Goal: Understand process/instructions: Learn how to perform a task or action

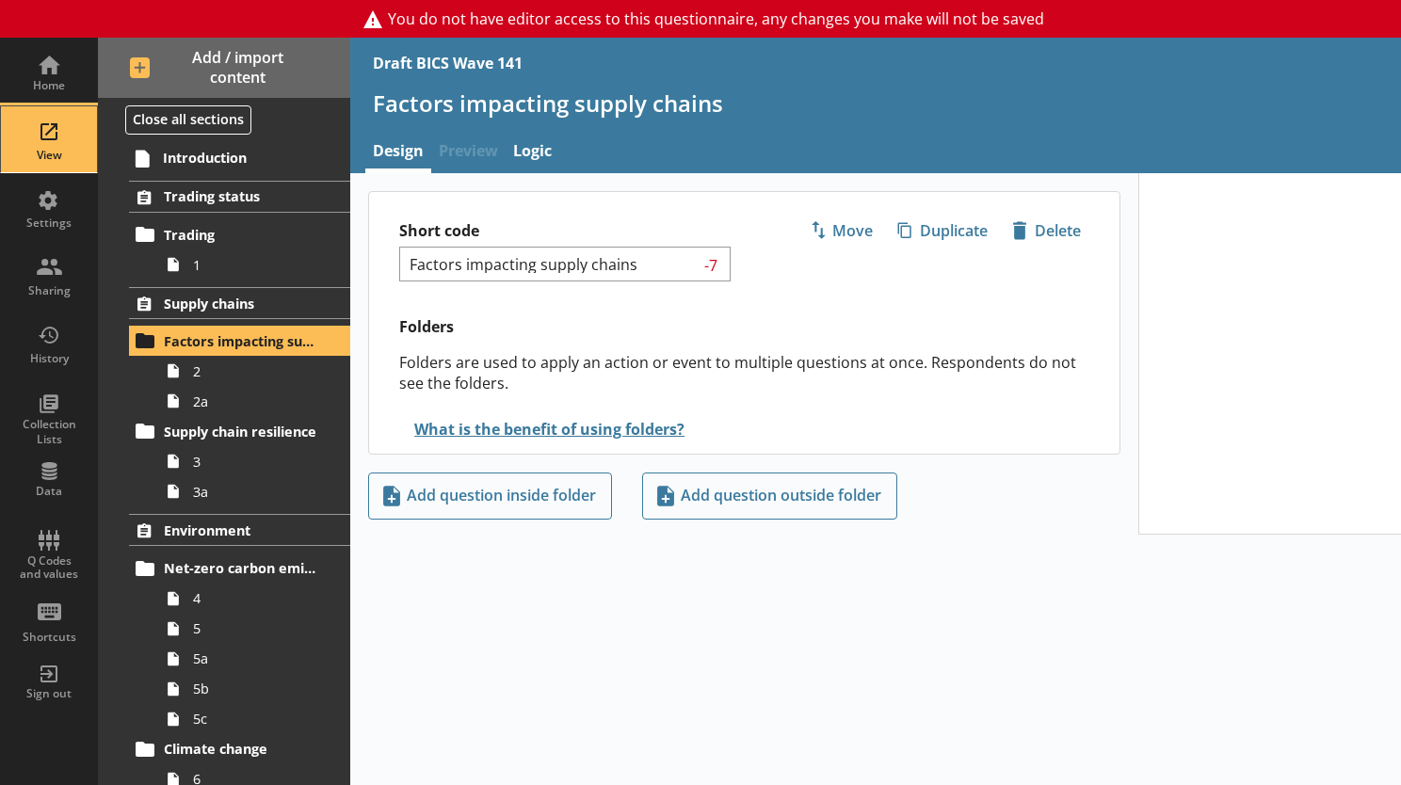
click at [47, 132] on div "View" at bounding box center [49, 139] width 66 height 66
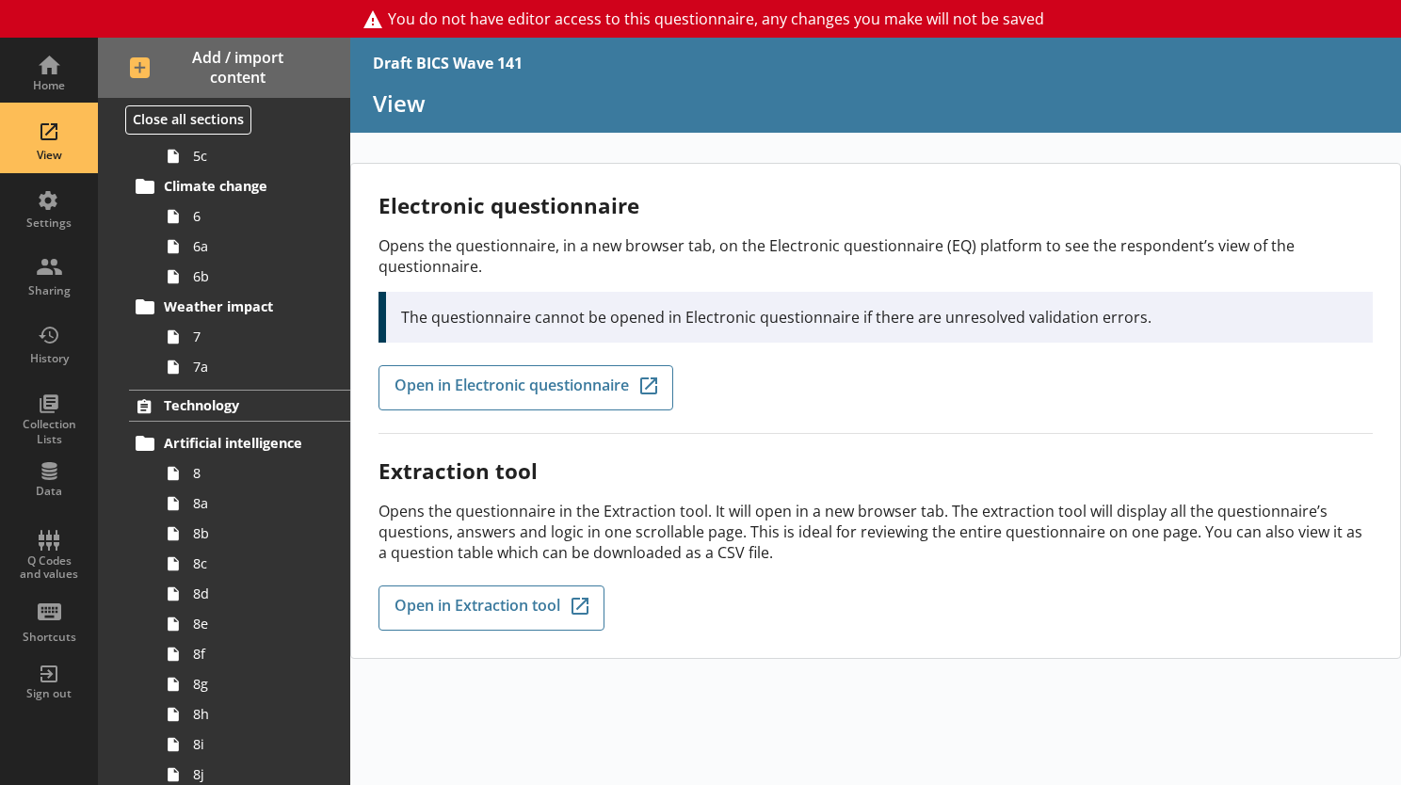
scroll to position [565, 0]
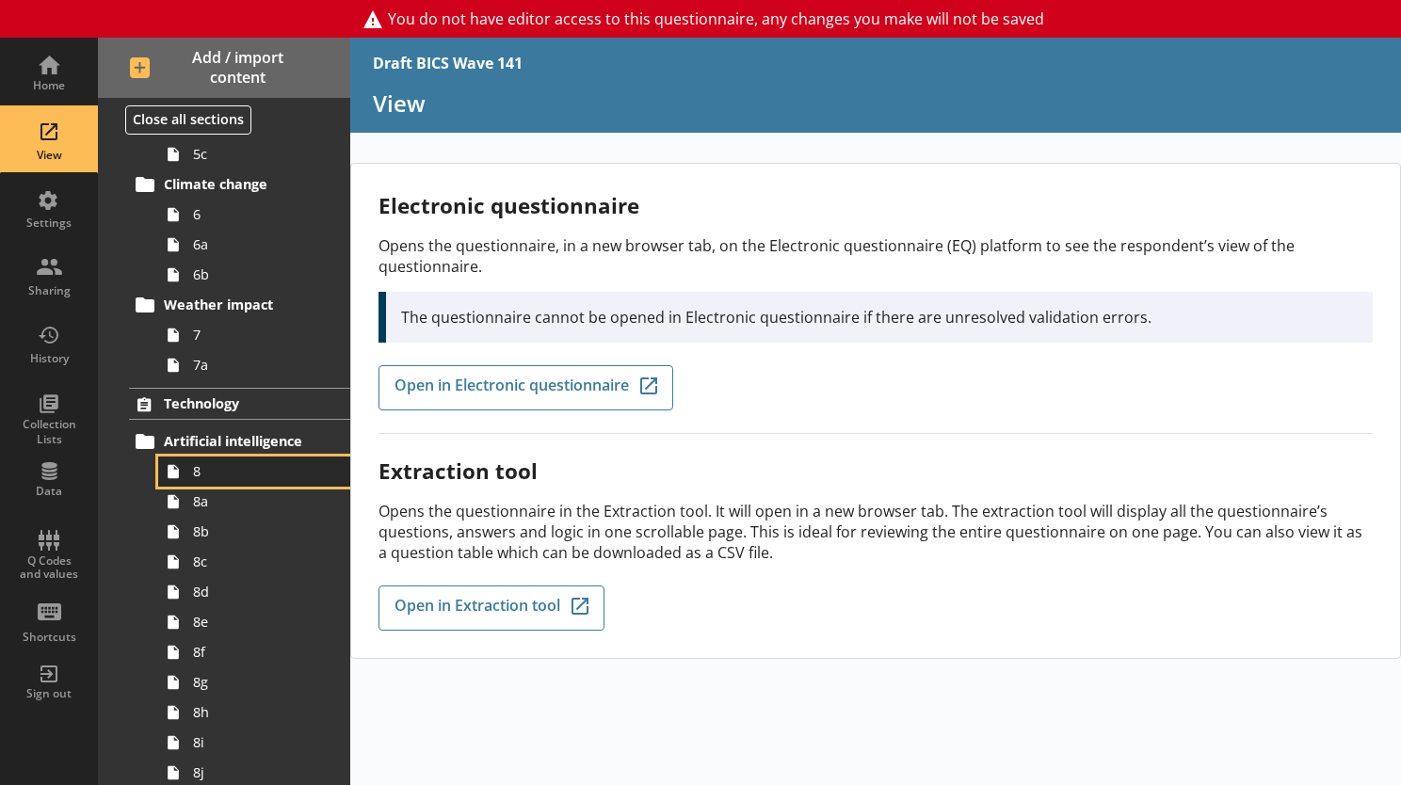
click at [190, 479] on link "8" at bounding box center [254, 472] width 192 height 30
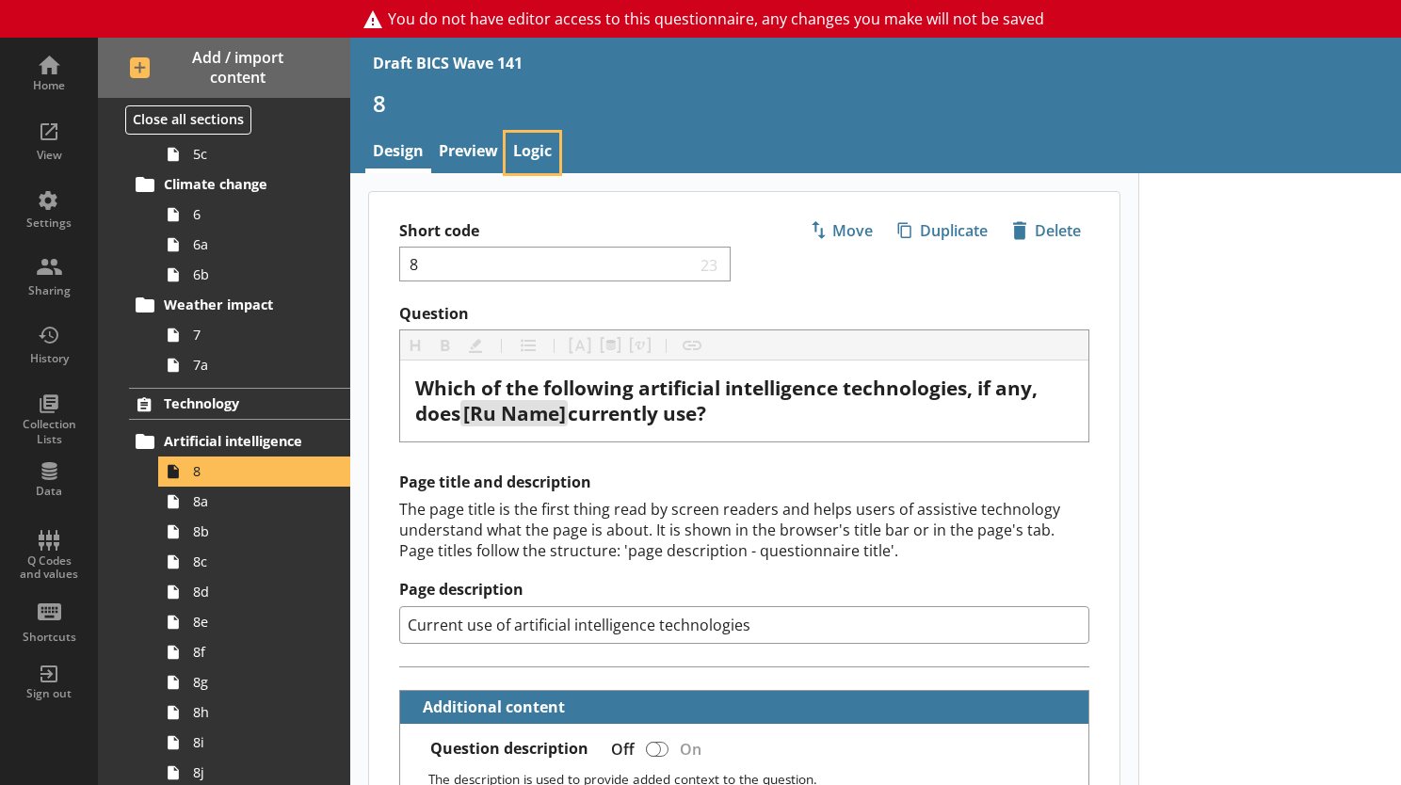
click at [531, 152] on link "Logic" at bounding box center [532, 153] width 54 height 40
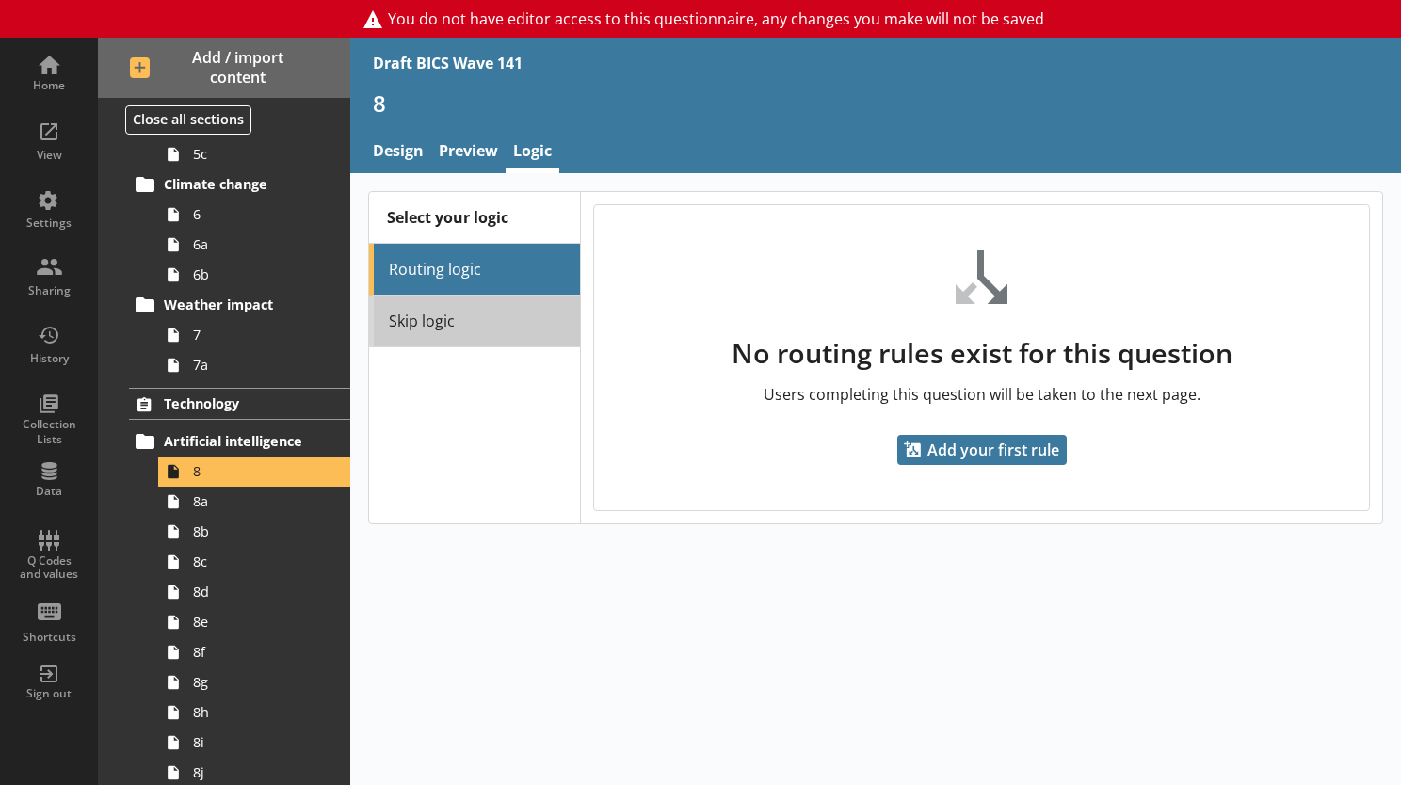
click at [394, 326] on link "Skip logic" at bounding box center [474, 322] width 211 height 52
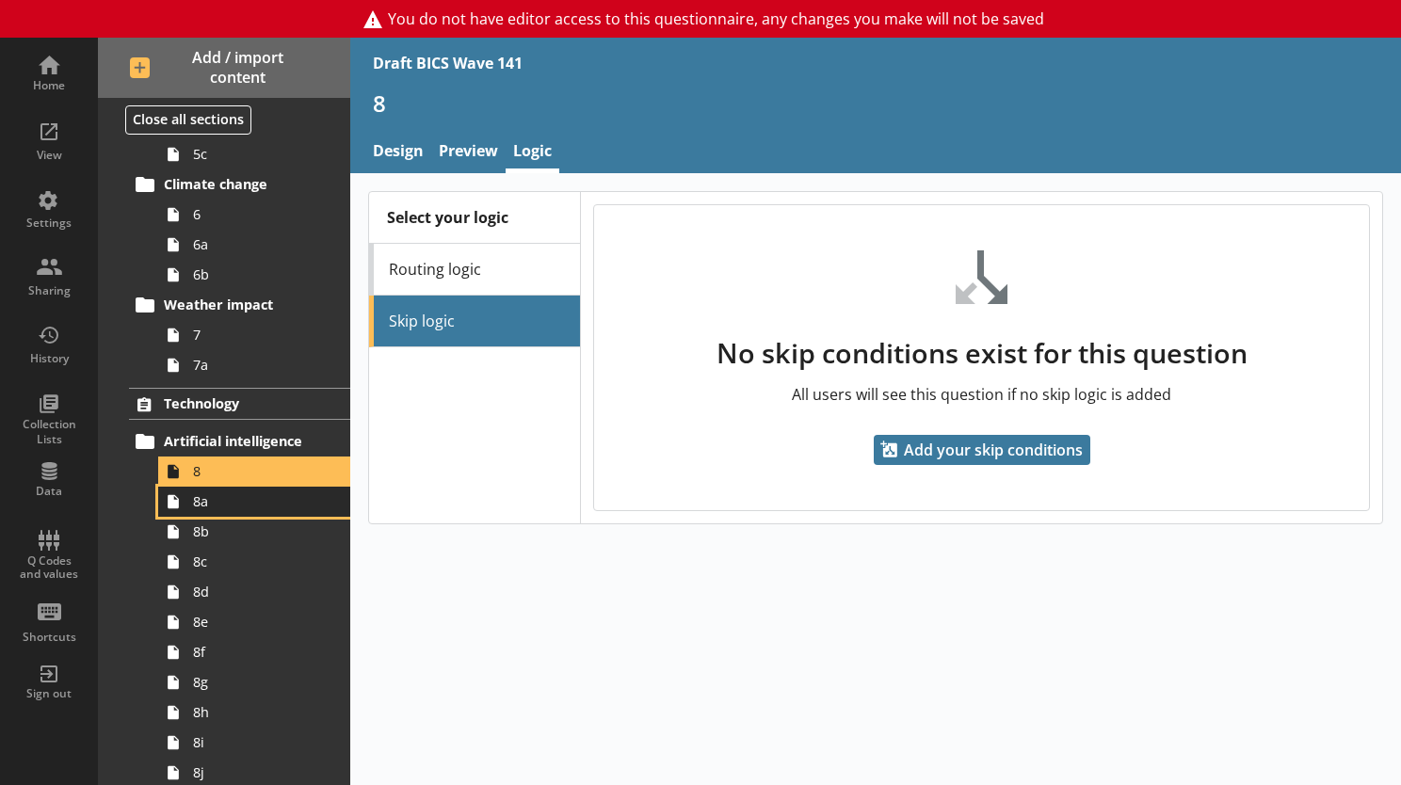
click at [190, 507] on link "8a" at bounding box center [254, 502] width 192 height 30
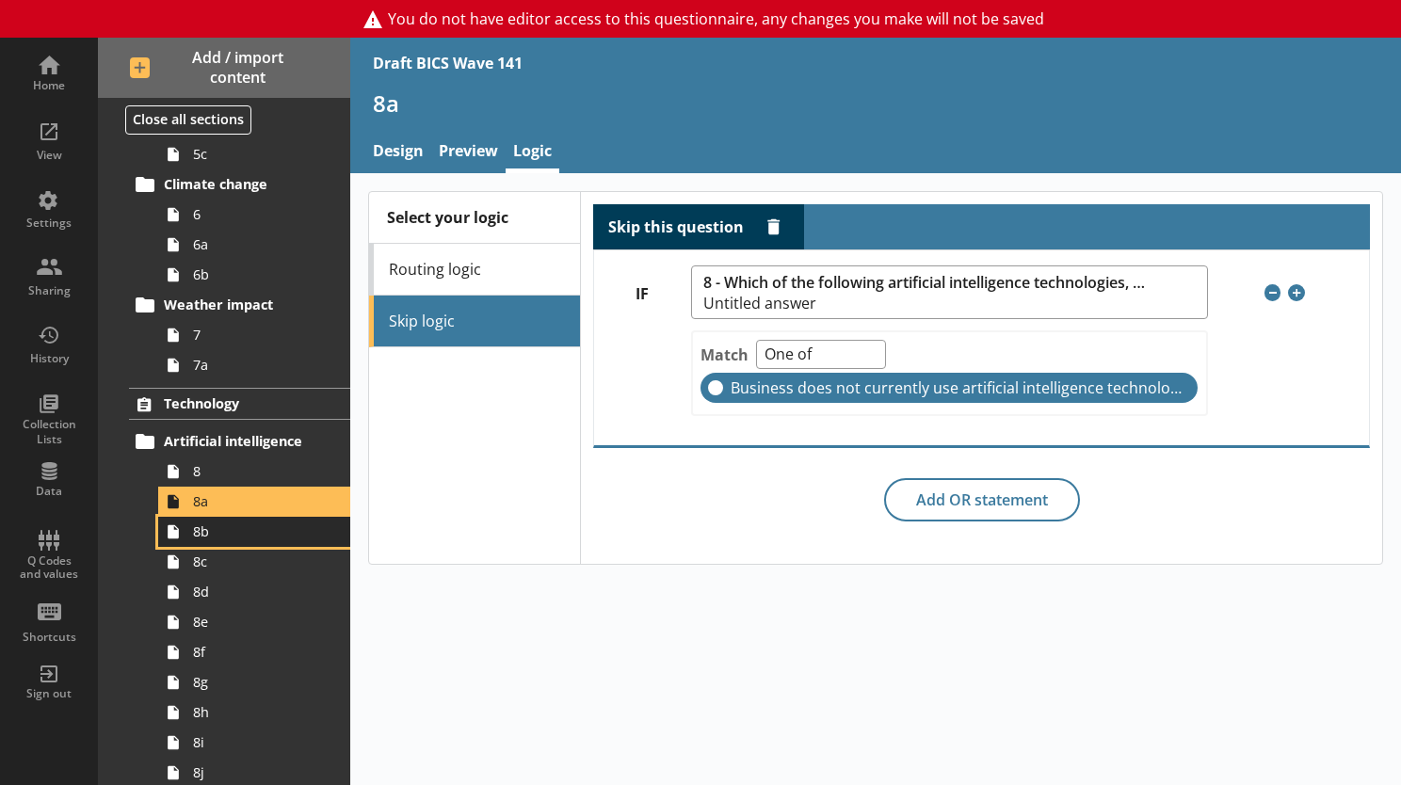
click at [195, 540] on link "8b" at bounding box center [254, 532] width 192 height 30
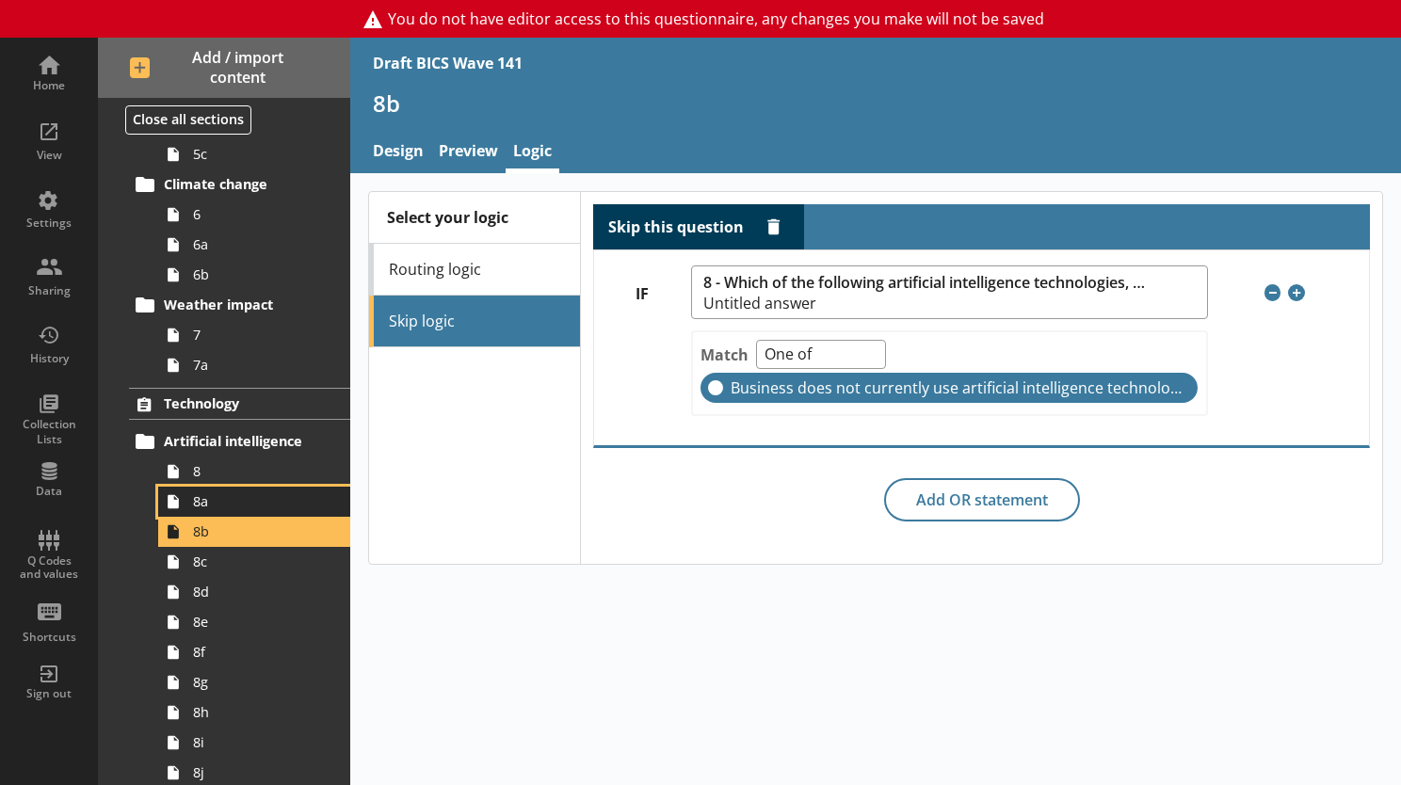
click at [199, 503] on span "8a" at bounding box center [260, 501] width 134 height 18
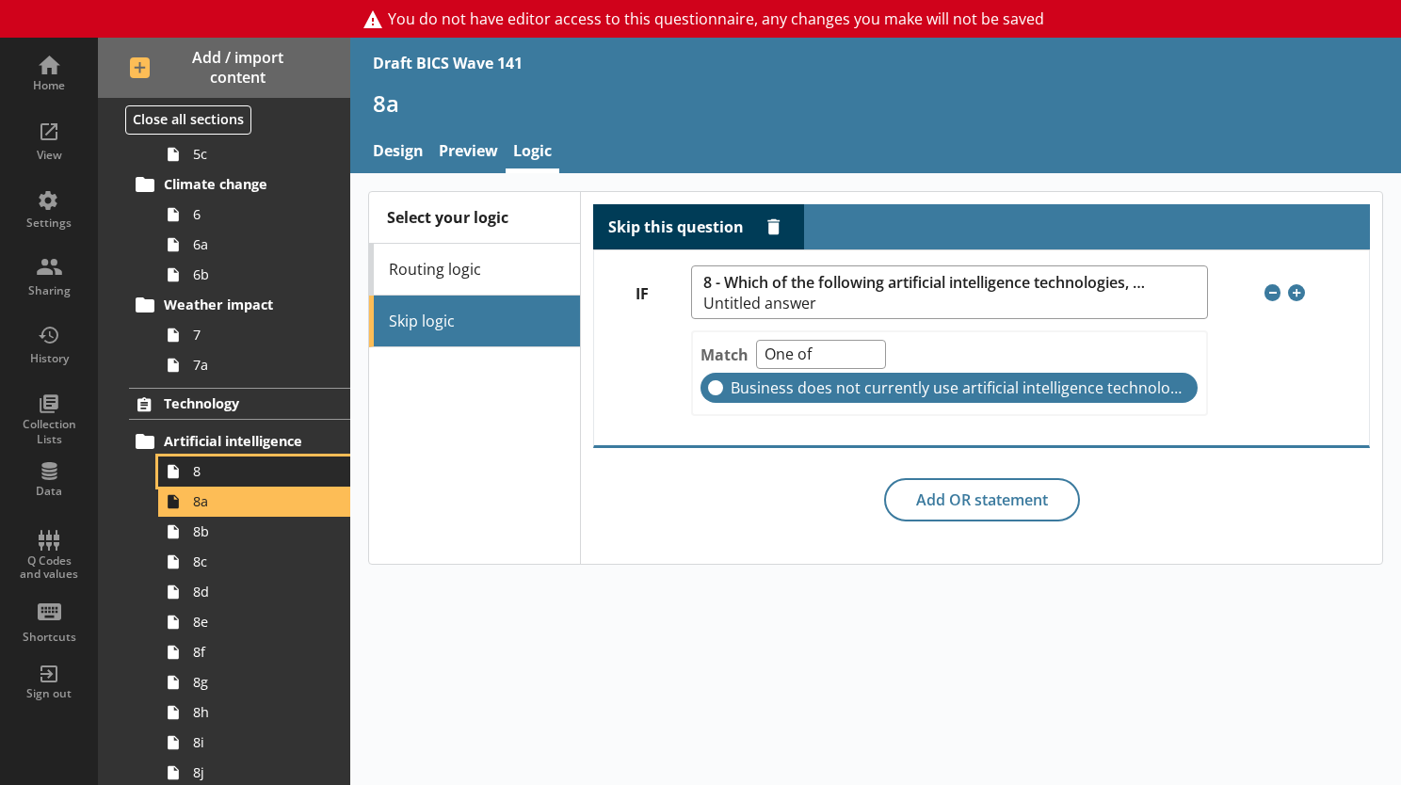
click at [189, 462] on link "8" at bounding box center [254, 472] width 192 height 30
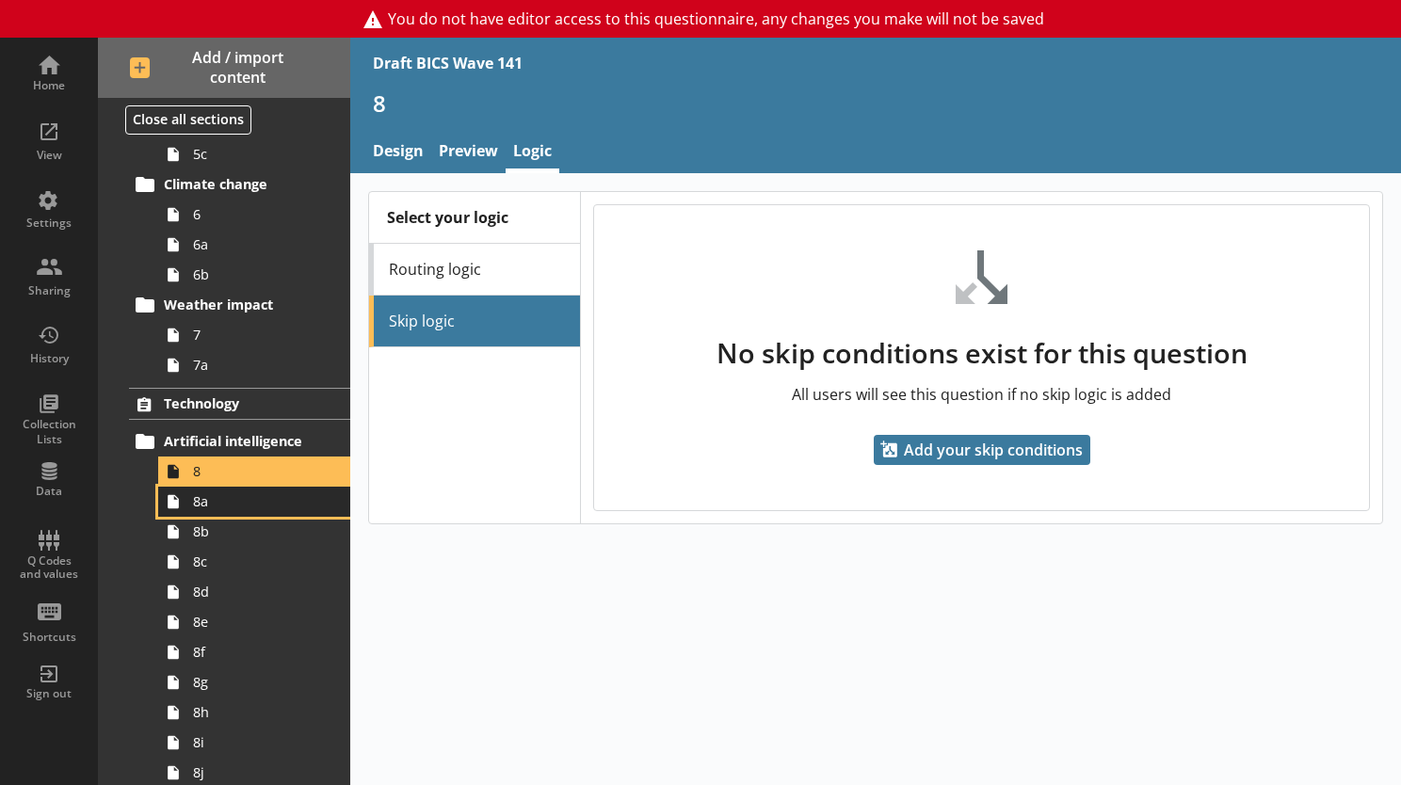
click at [200, 501] on span "8a" at bounding box center [260, 501] width 134 height 18
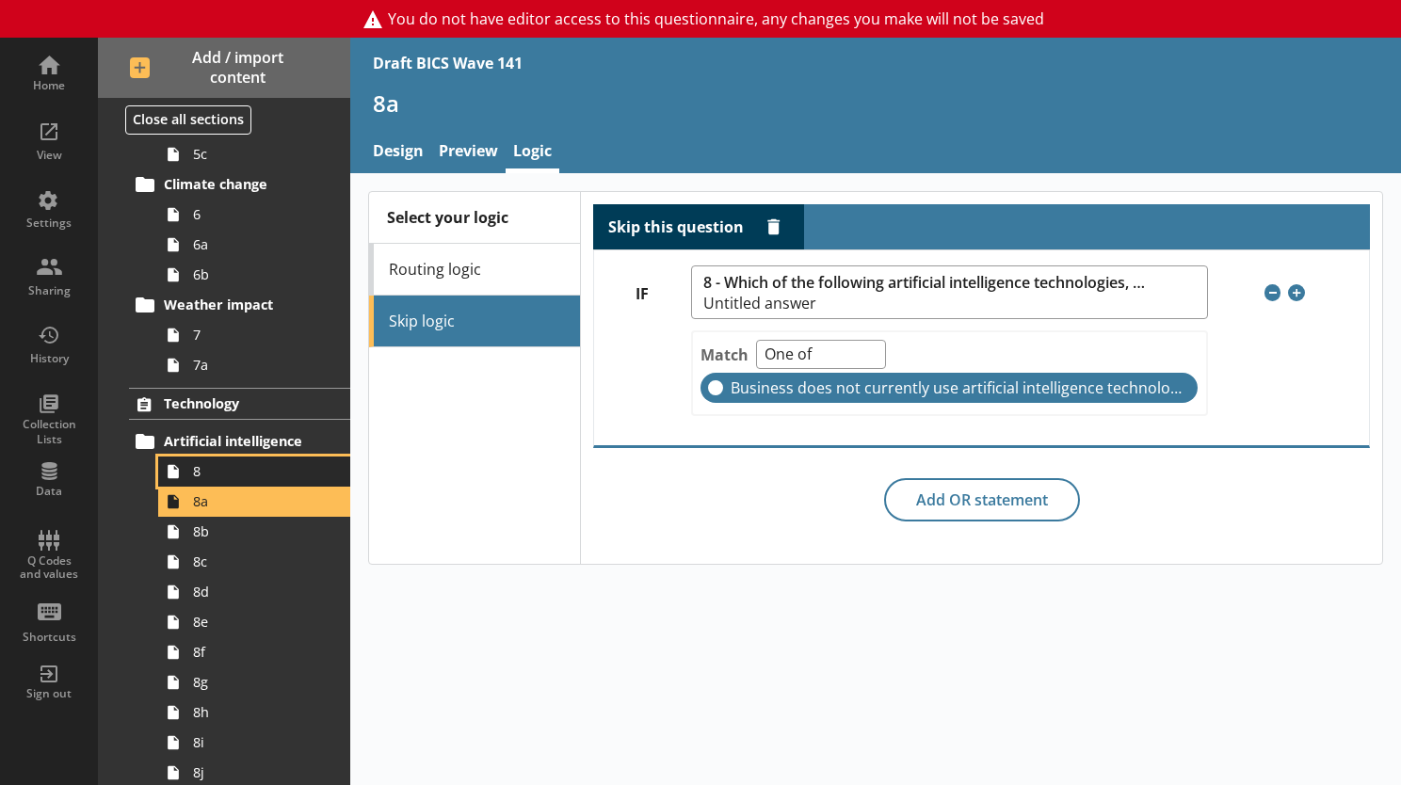
click at [196, 469] on span "8" at bounding box center [260, 471] width 134 height 18
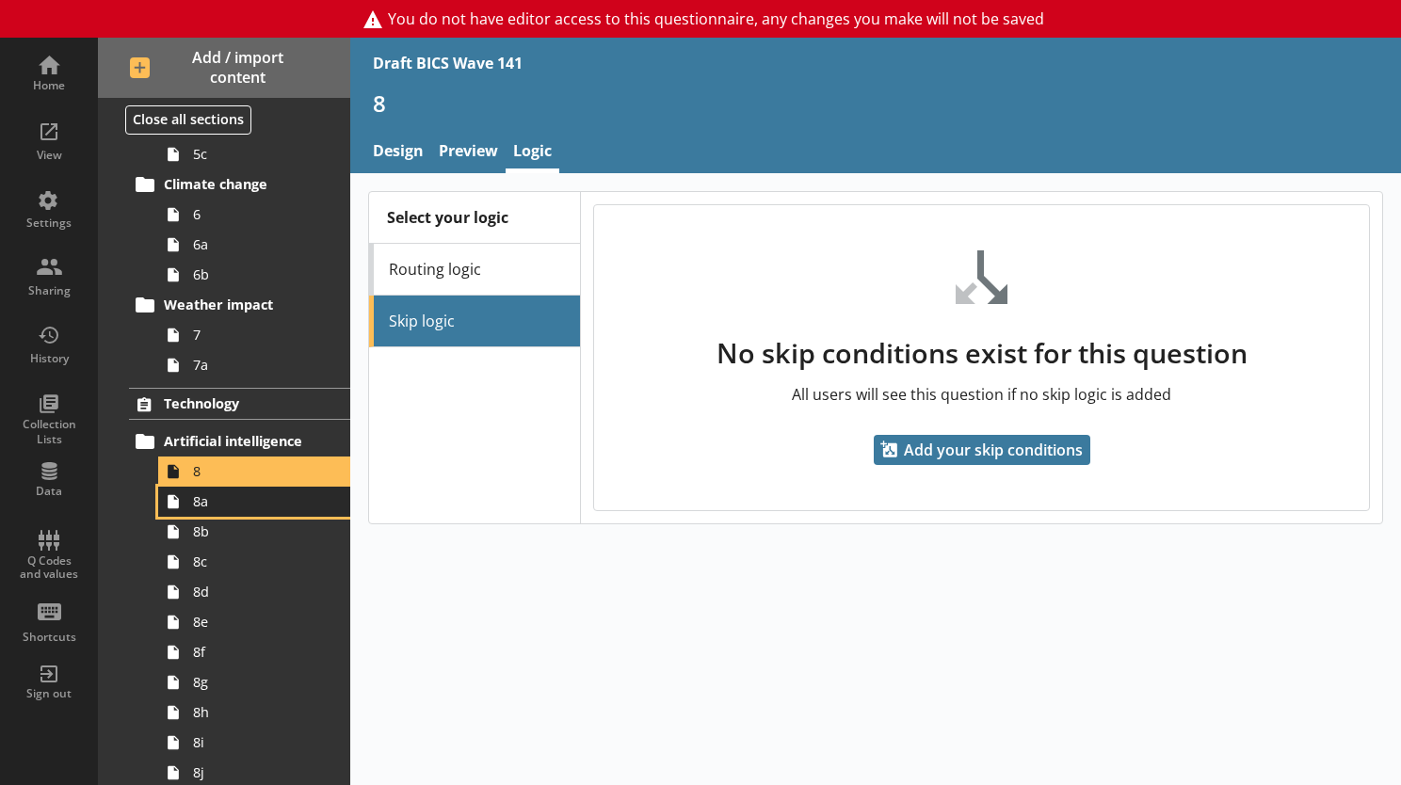
click at [201, 508] on link "8a" at bounding box center [254, 502] width 192 height 30
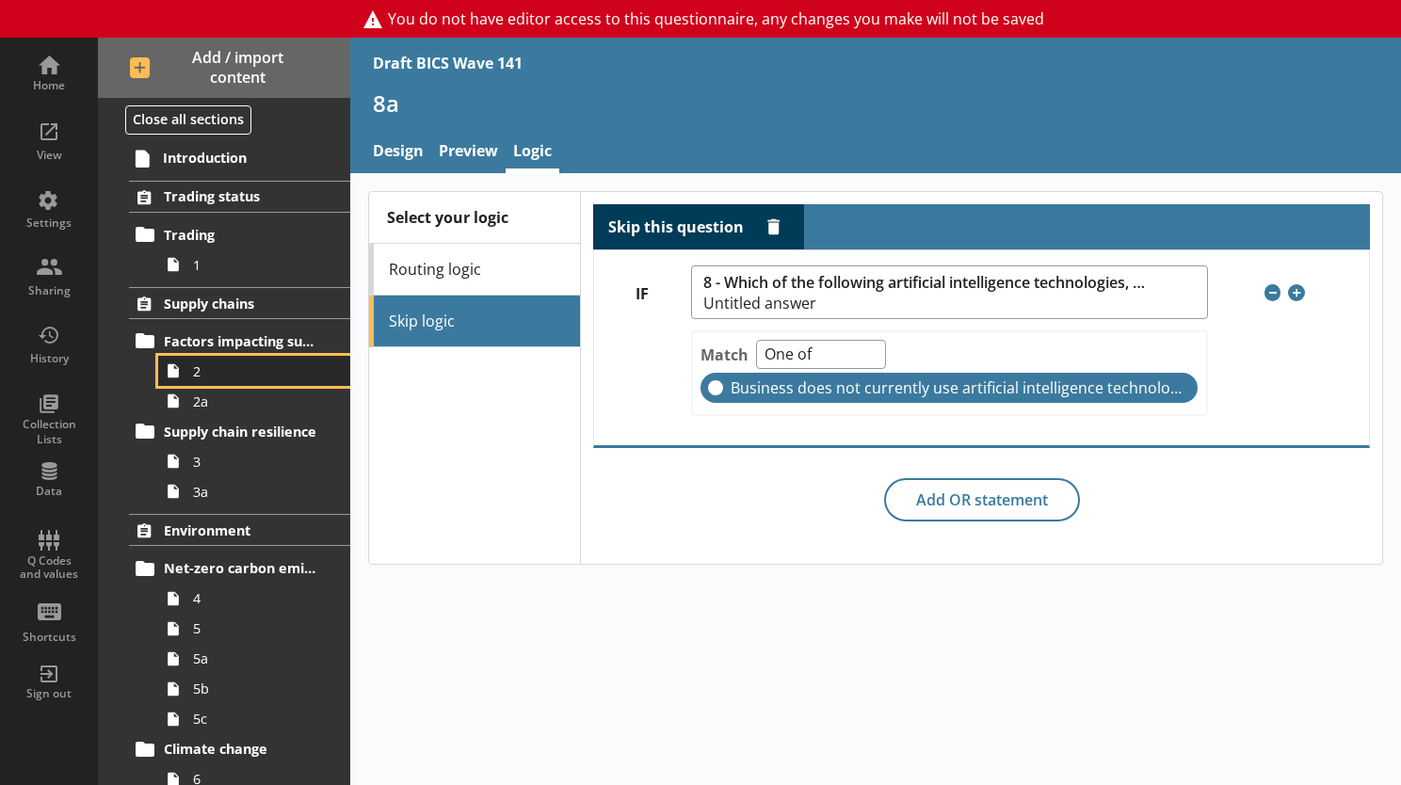
click at [201, 369] on span "2" at bounding box center [260, 371] width 134 height 18
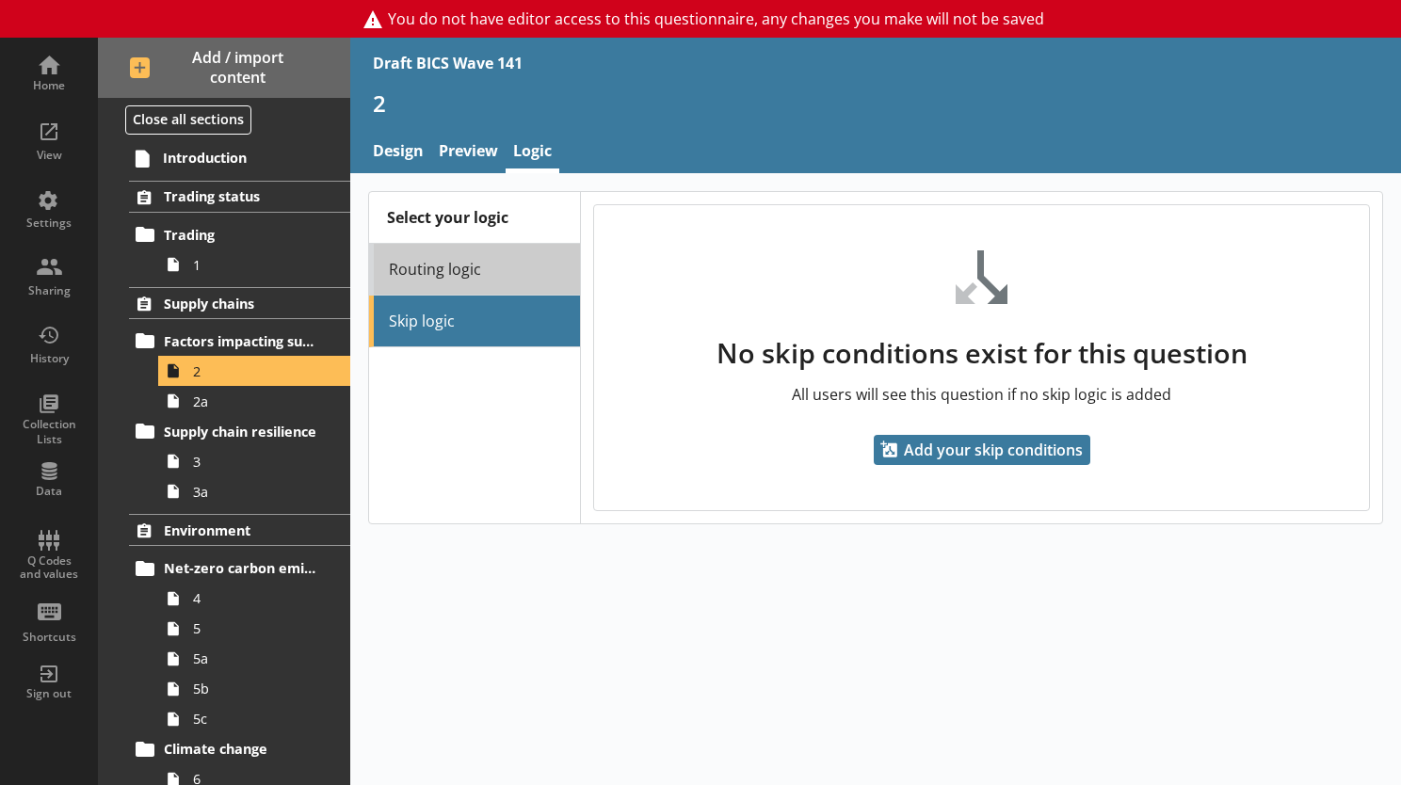
click at [478, 262] on link "Routing logic" at bounding box center [474, 270] width 211 height 52
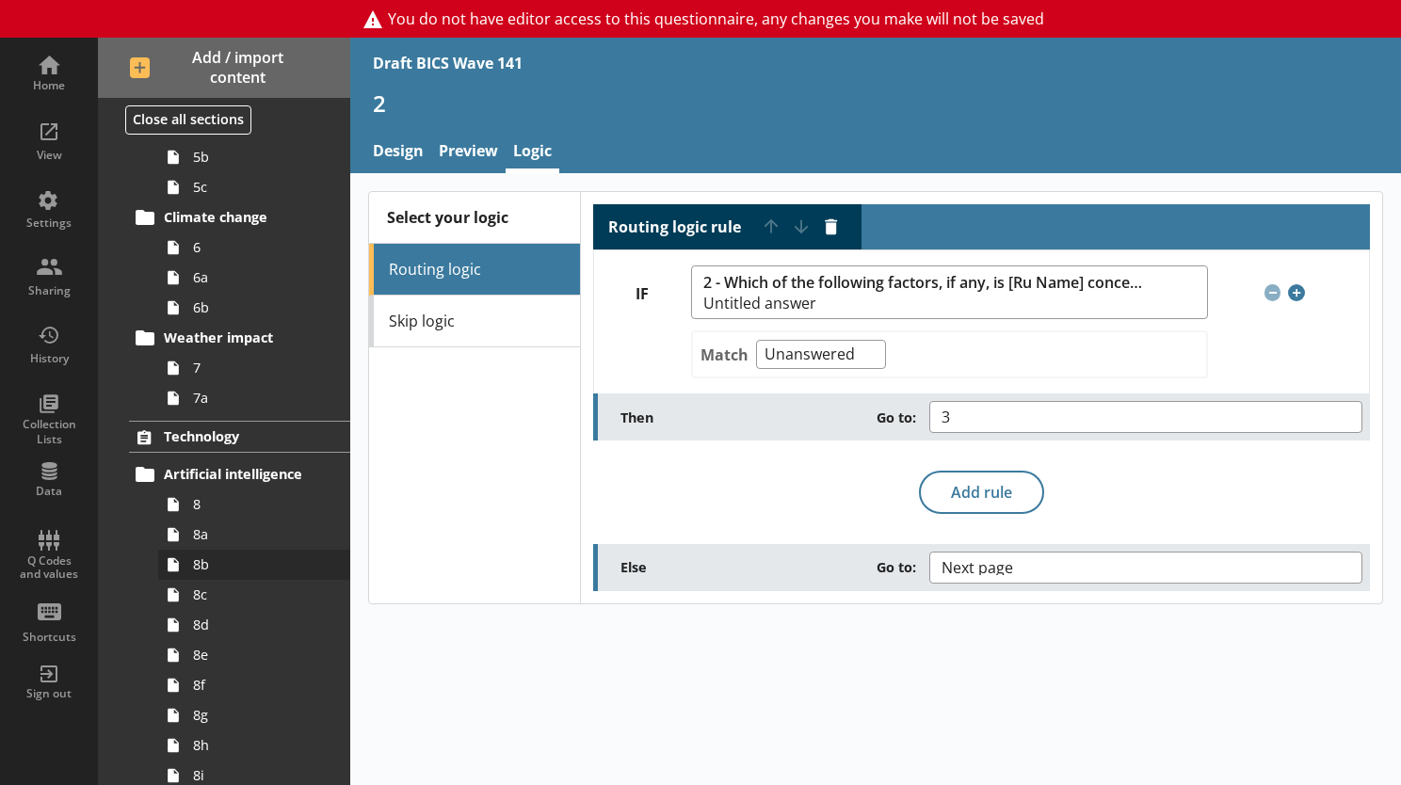
scroll to position [565, 0]
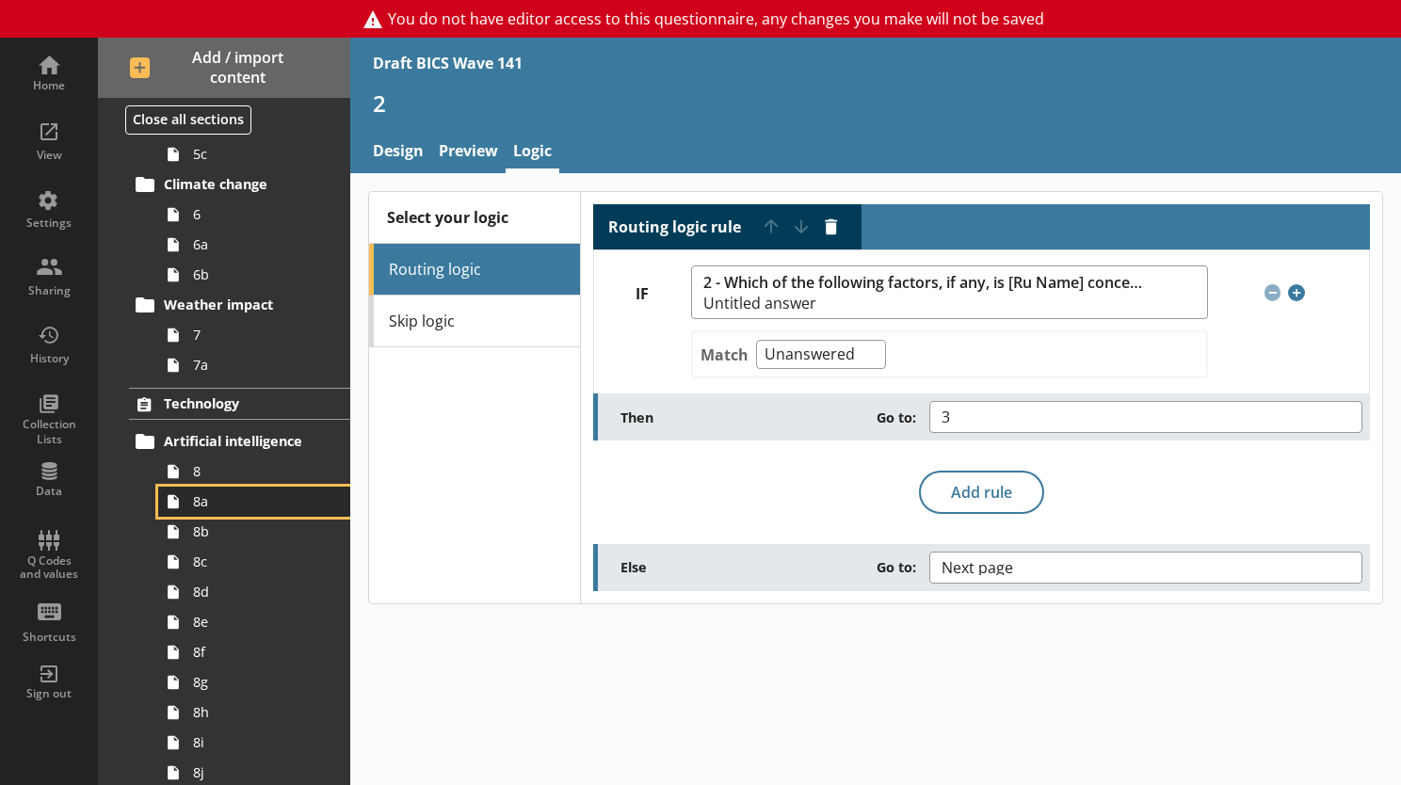
click at [200, 510] on link "8a" at bounding box center [254, 502] width 192 height 30
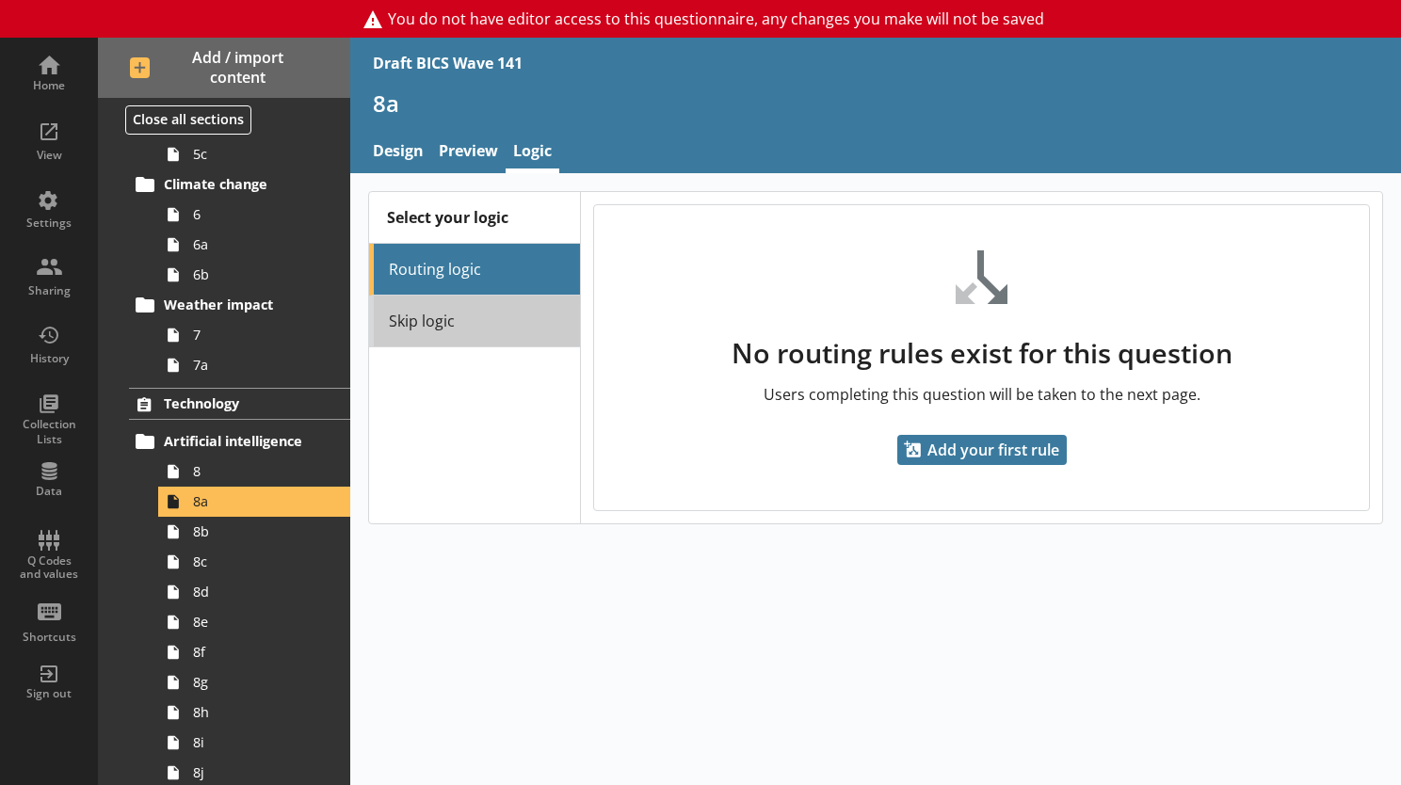
click at [414, 321] on link "Skip logic" at bounding box center [474, 322] width 211 height 52
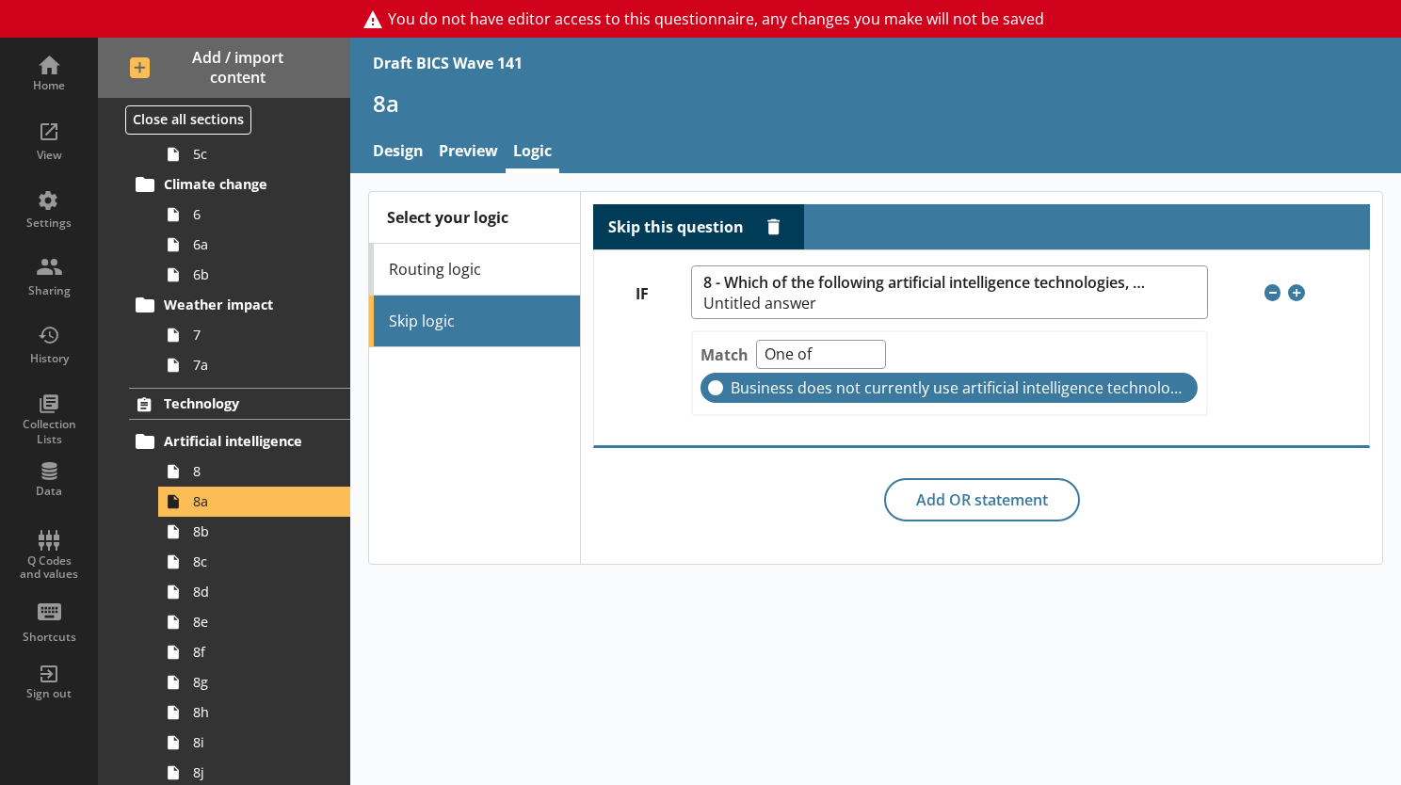
click at [446, 317] on li "Skip logic" at bounding box center [474, 322] width 211 height 52
click at [243, 537] on span "8b" at bounding box center [260, 531] width 134 height 18
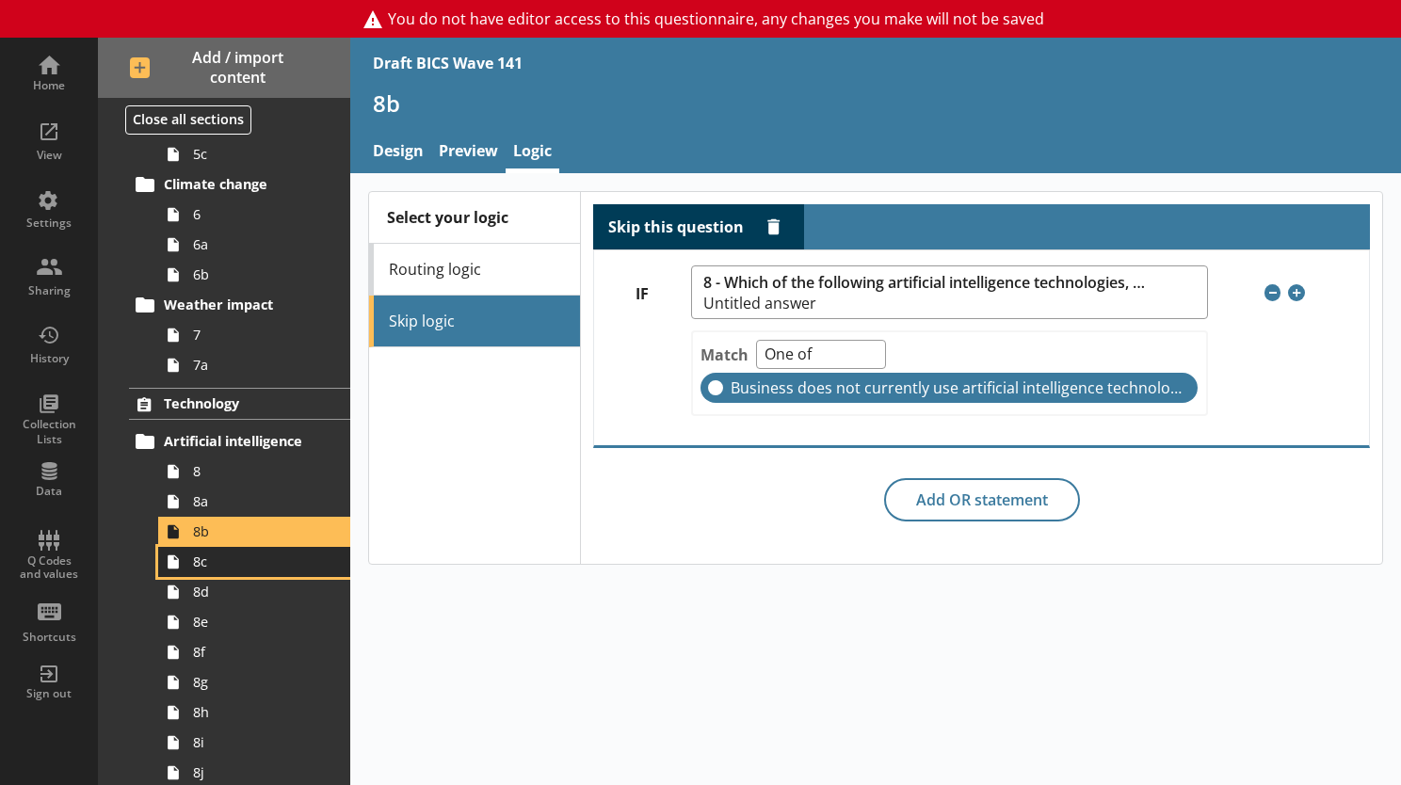
click at [221, 557] on span "8c" at bounding box center [260, 562] width 134 height 18
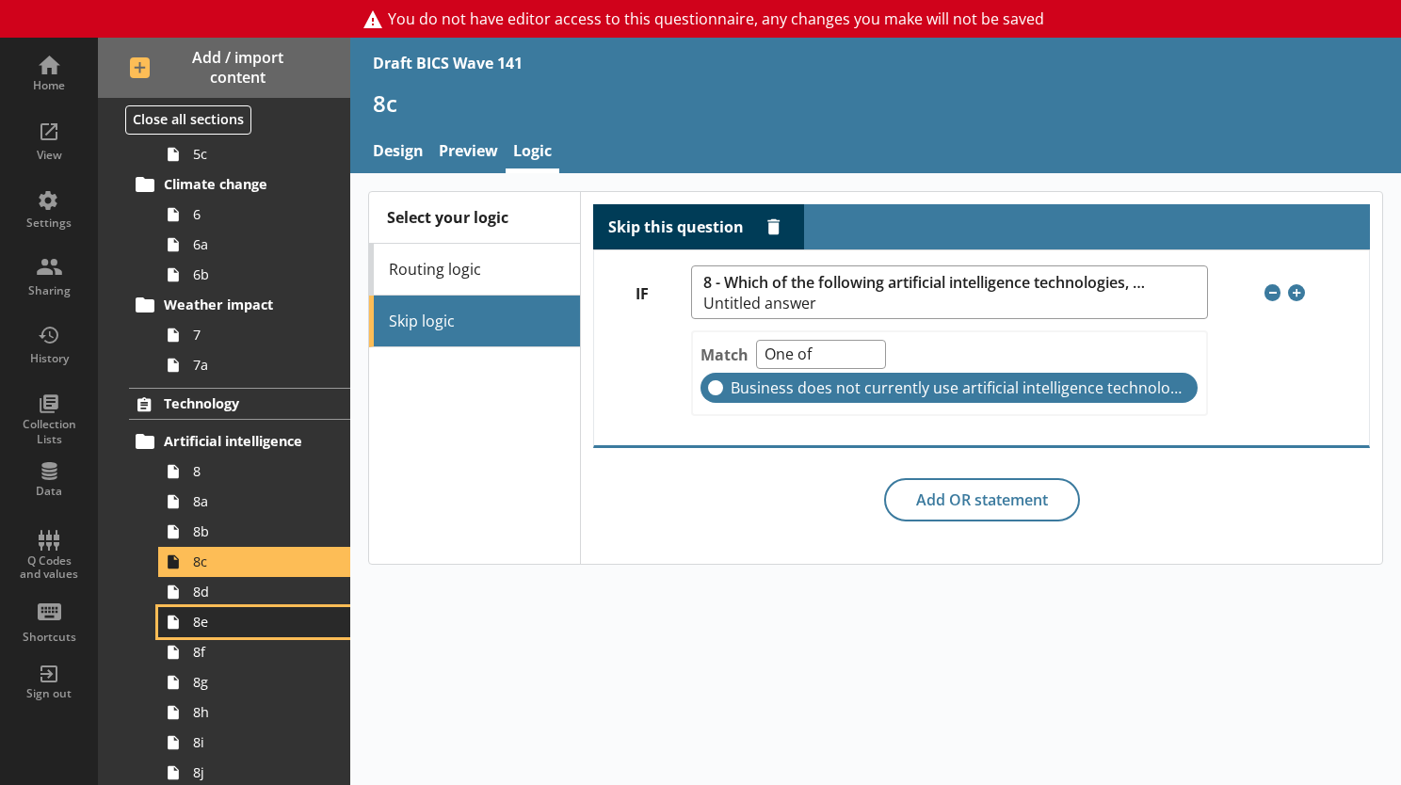
click at [220, 607] on link "8e" at bounding box center [254, 622] width 192 height 30
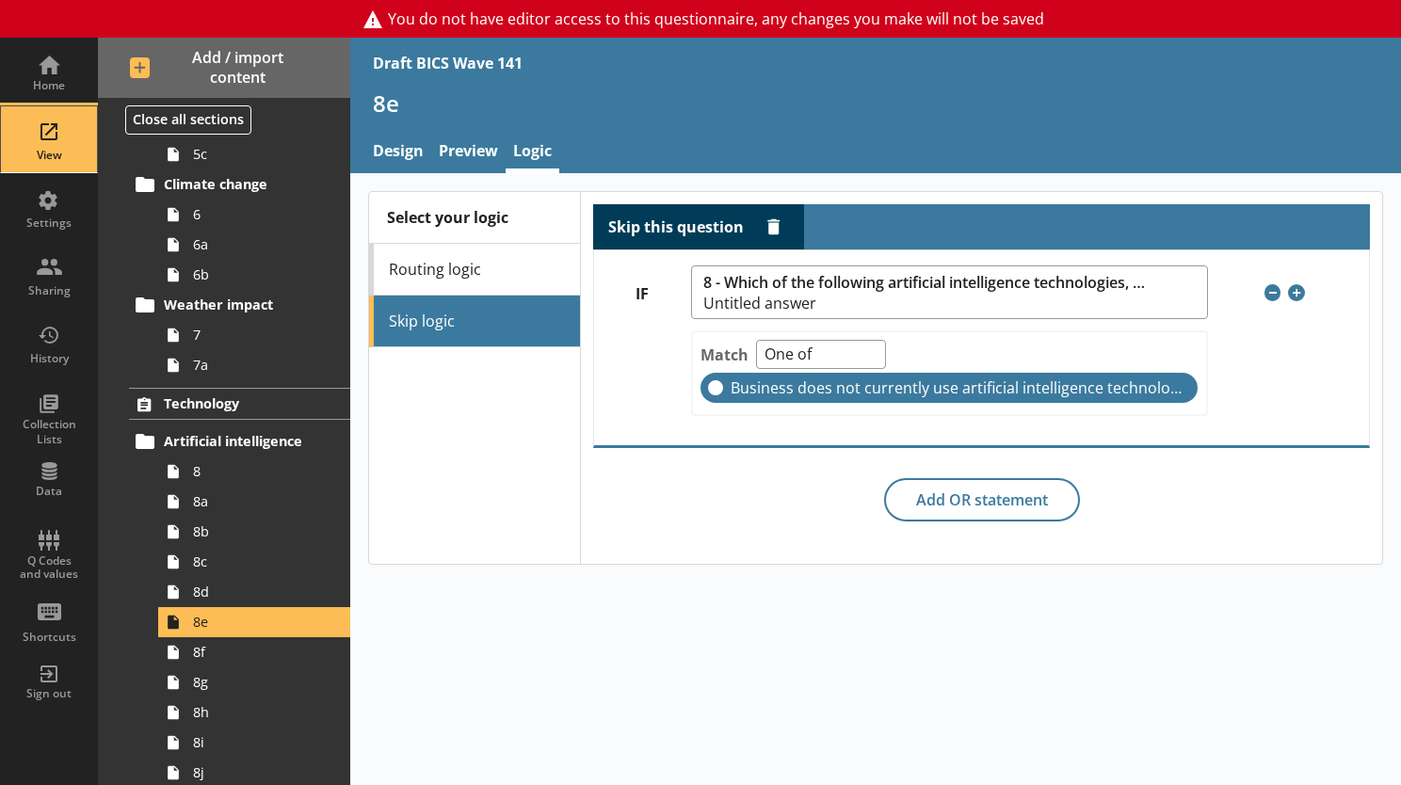
click at [63, 136] on div "View" at bounding box center [49, 139] width 66 height 66
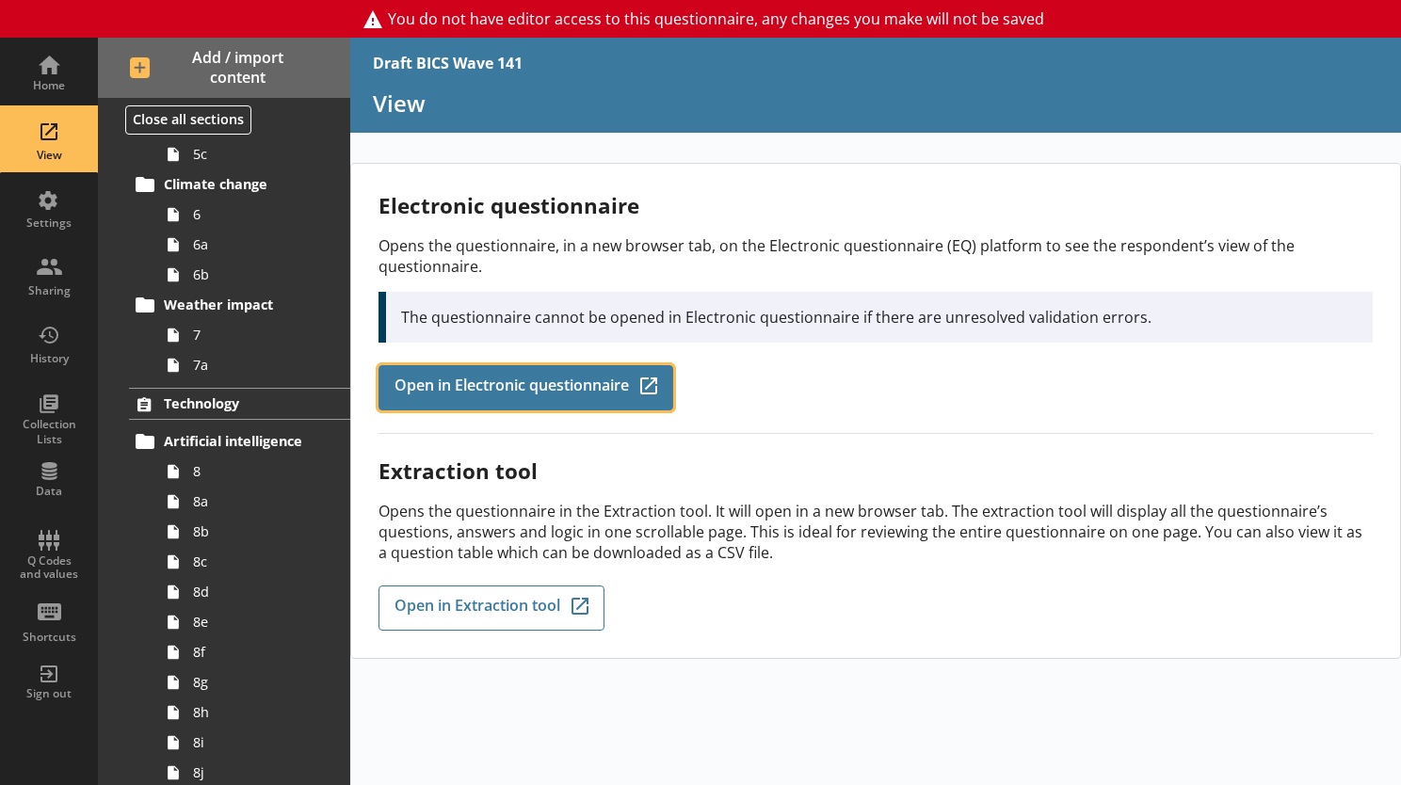
click at [436, 377] on span "Open in Electronic questionnaire" at bounding box center [511, 387] width 234 height 21
